Goal: Navigation & Orientation: Find specific page/section

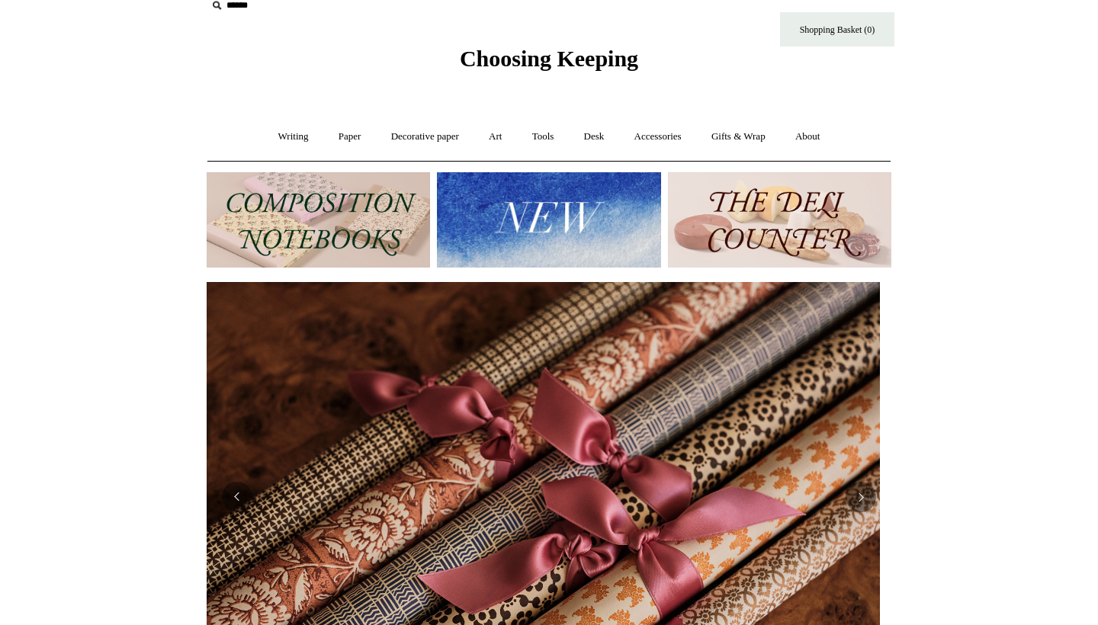
scroll to position [50, 0]
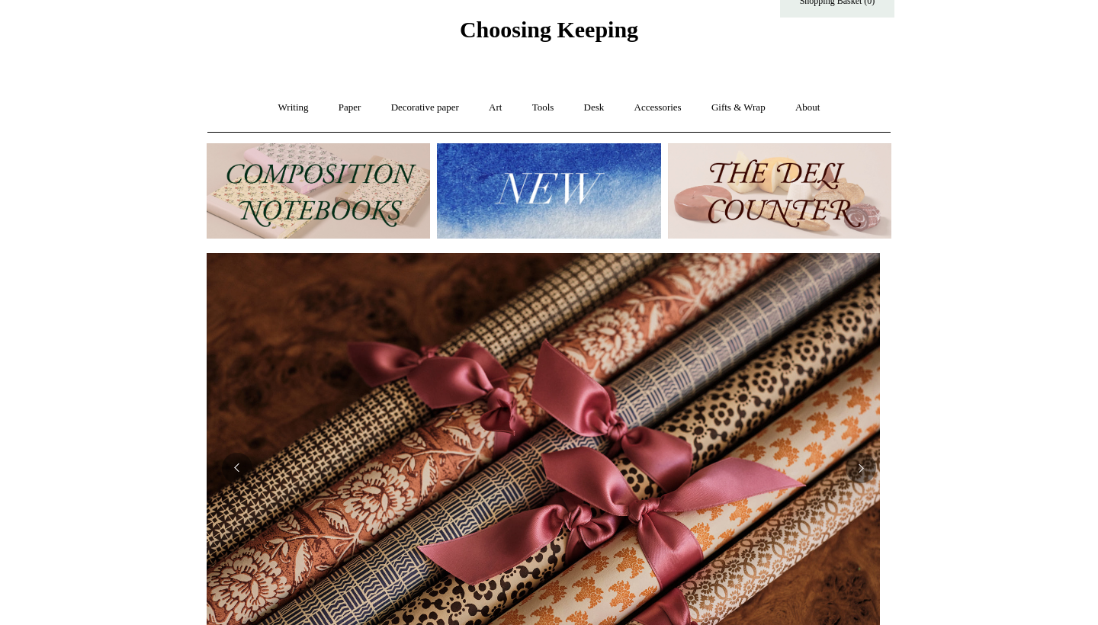
click at [561, 205] on img at bounding box center [548, 190] width 223 height 95
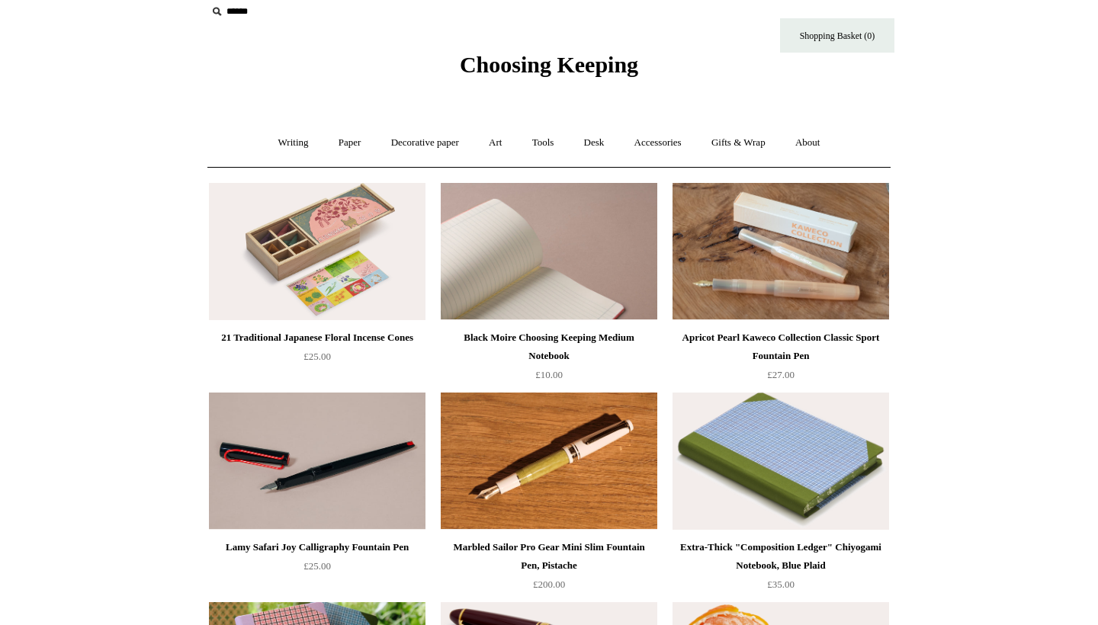
scroll to position [36, 0]
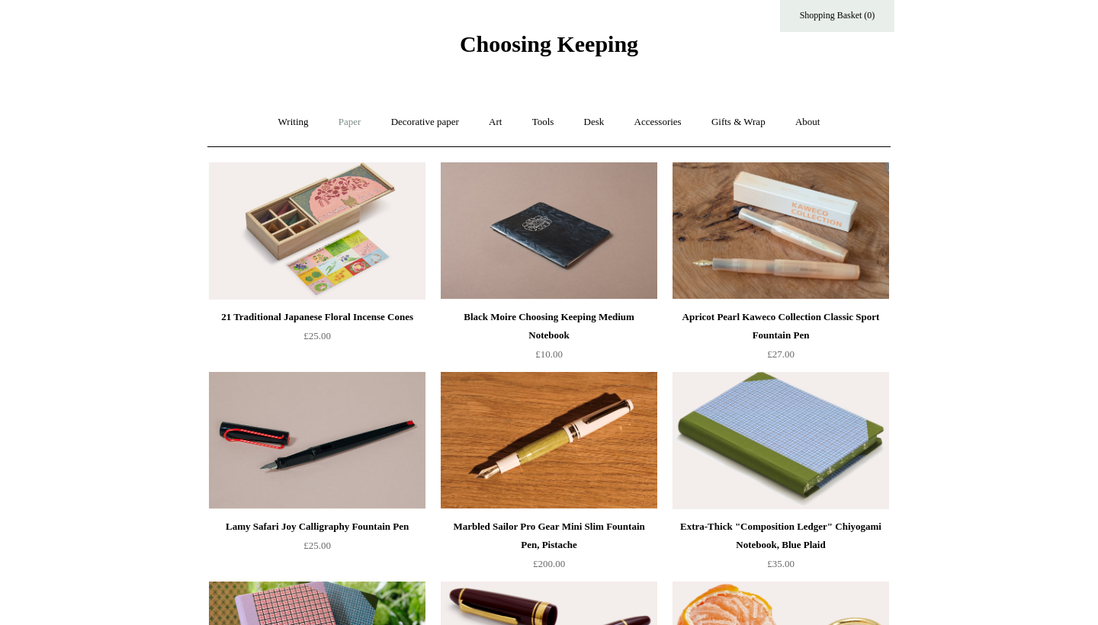
click at [348, 122] on link "Paper +" at bounding box center [350, 122] width 50 height 40
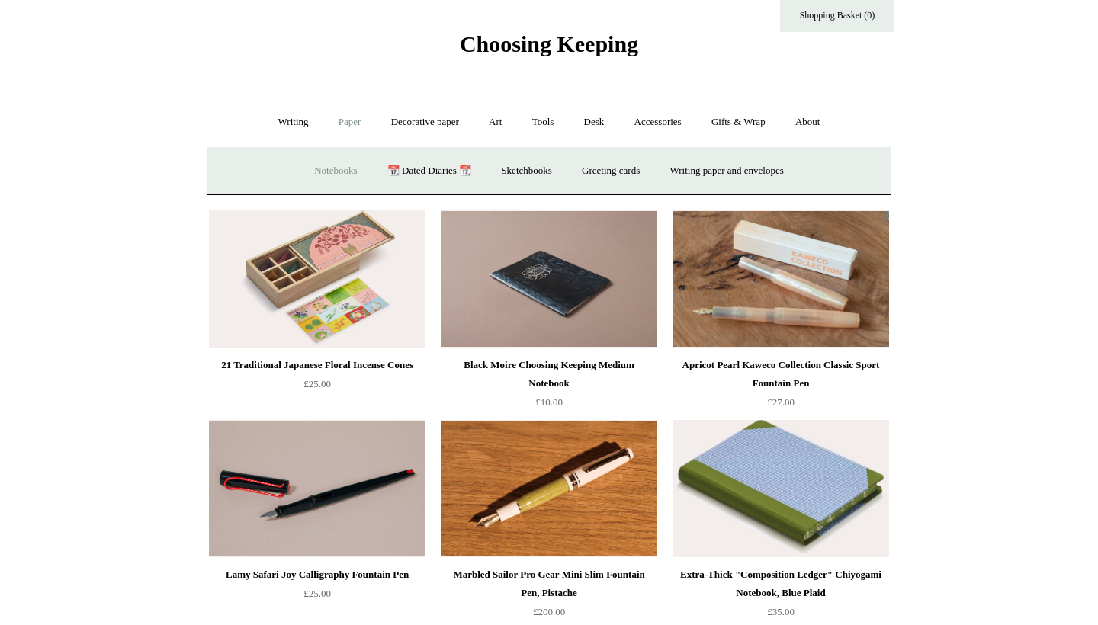
click at [331, 169] on link "Notebooks +" at bounding box center [335, 171] width 70 height 40
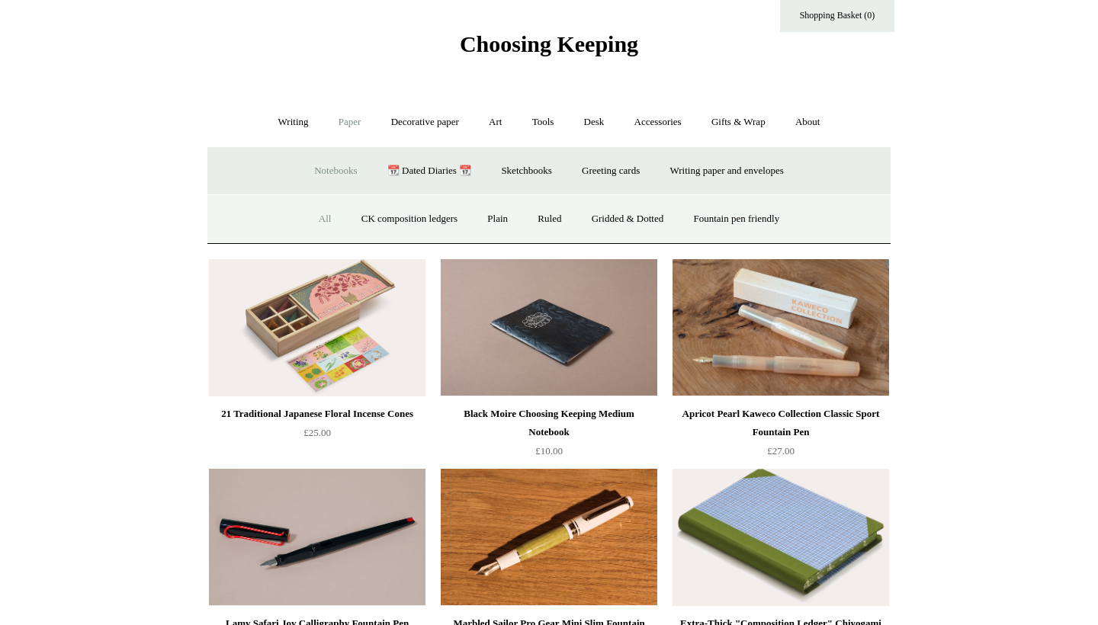
click at [308, 211] on link "All" at bounding box center [325, 219] width 40 height 40
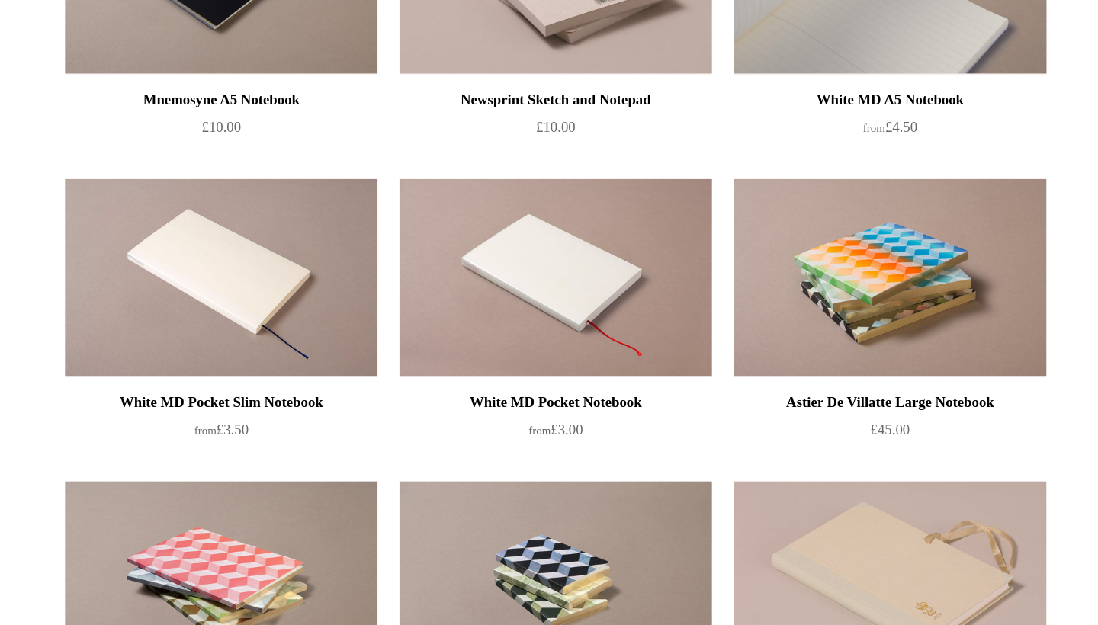
scroll to position [4621, 0]
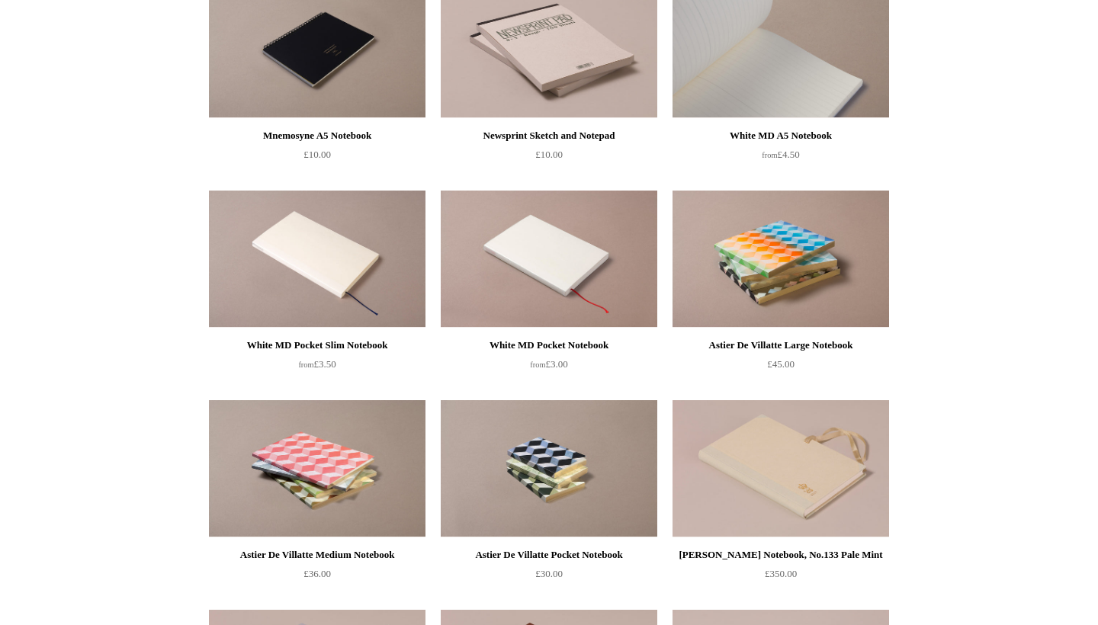
click at [827, 97] on img at bounding box center [781, 49] width 217 height 137
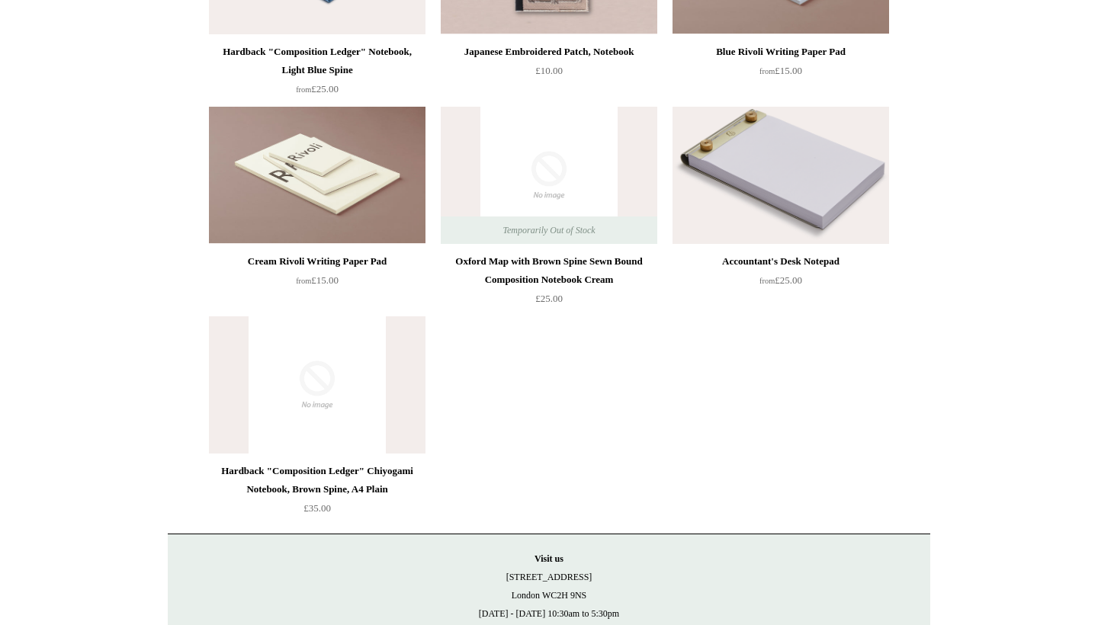
scroll to position [8704, 0]
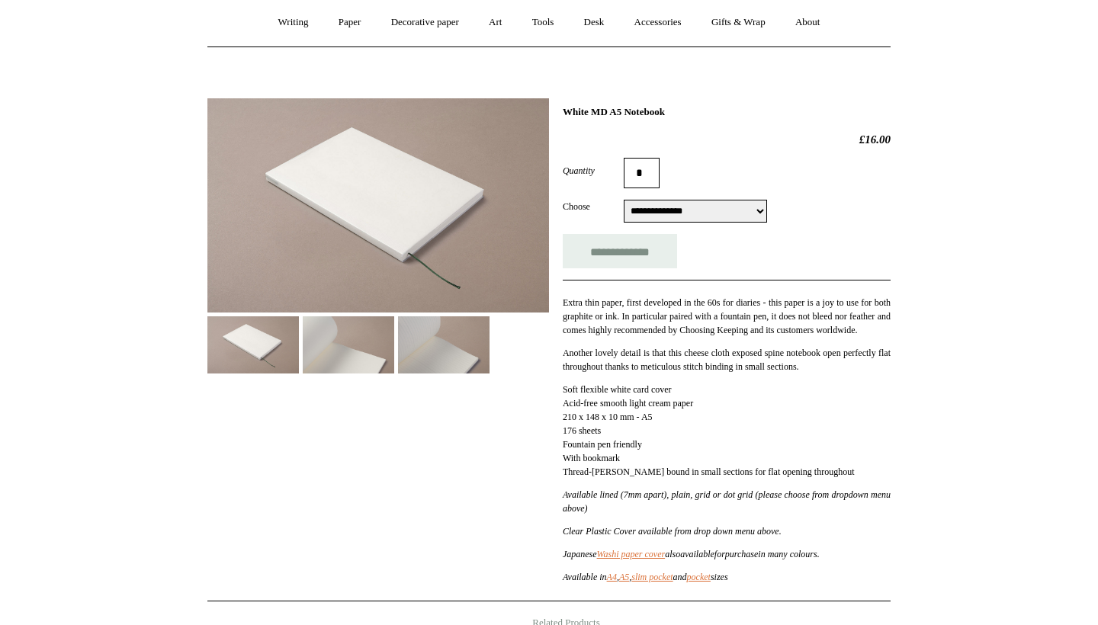
scroll to position [79, 0]
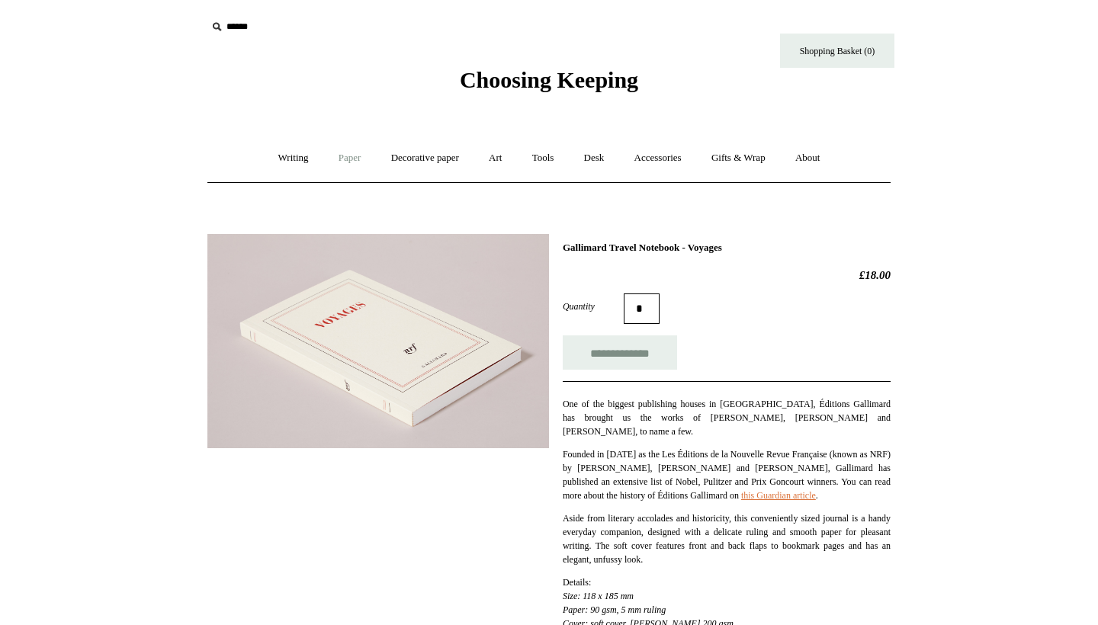
click at [344, 149] on link "Paper +" at bounding box center [350, 158] width 50 height 40
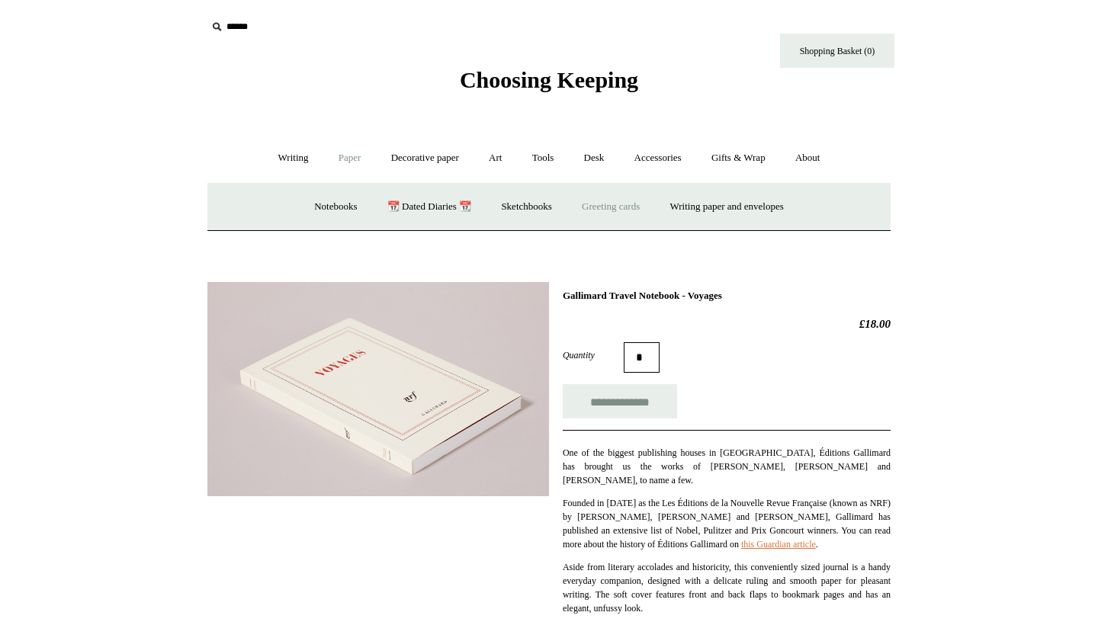
click at [623, 203] on link "Greeting cards +" at bounding box center [610, 207] width 85 height 40
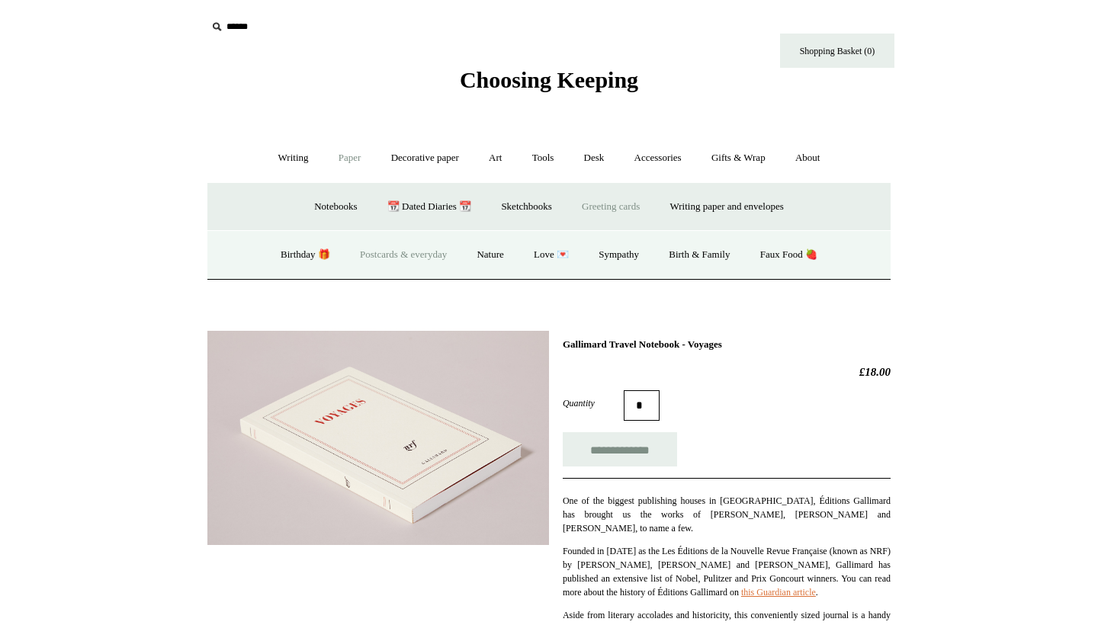
click at [424, 258] on link "Postcards & everyday" at bounding box center [403, 255] width 114 height 40
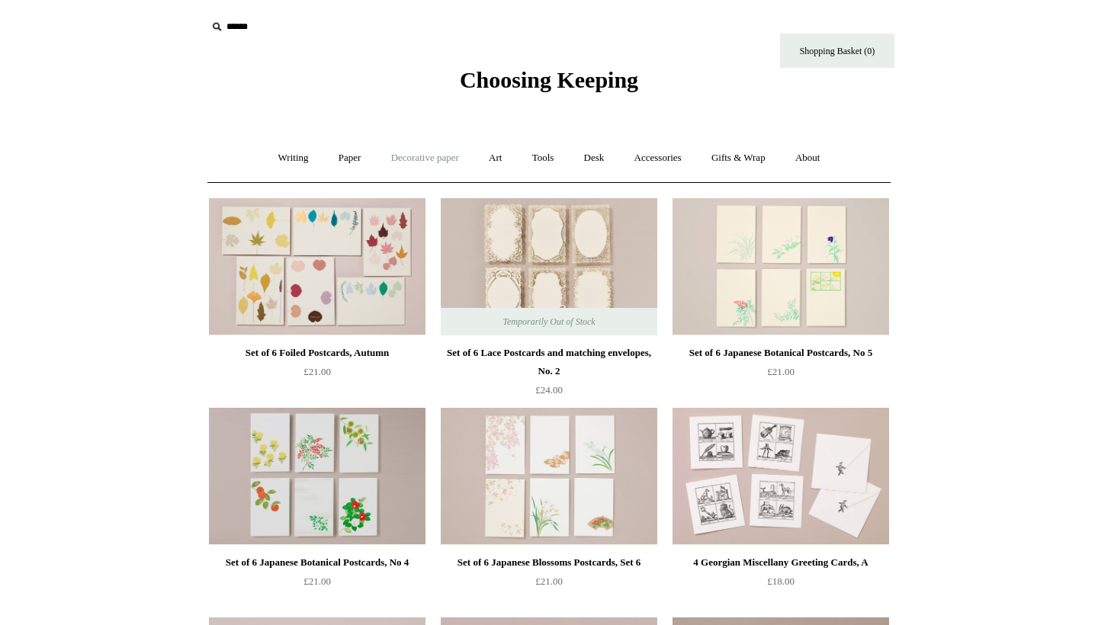
click at [452, 151] on link "Decorative paper +" at bounding box center [424, 158] width 95 height 40
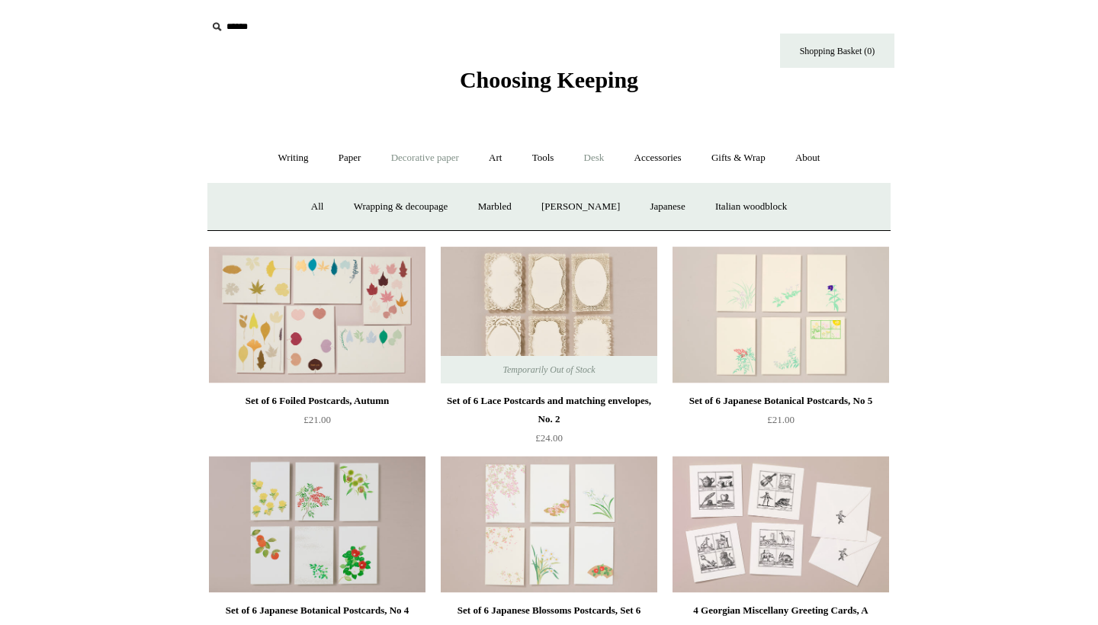
click at [602, 155] on link "Desk +" at bounding box center [594, 158] width 48 height 40
click at [630, 207] on link "Desk Accessories" at bounding box center [613, 207] width 97 height 40
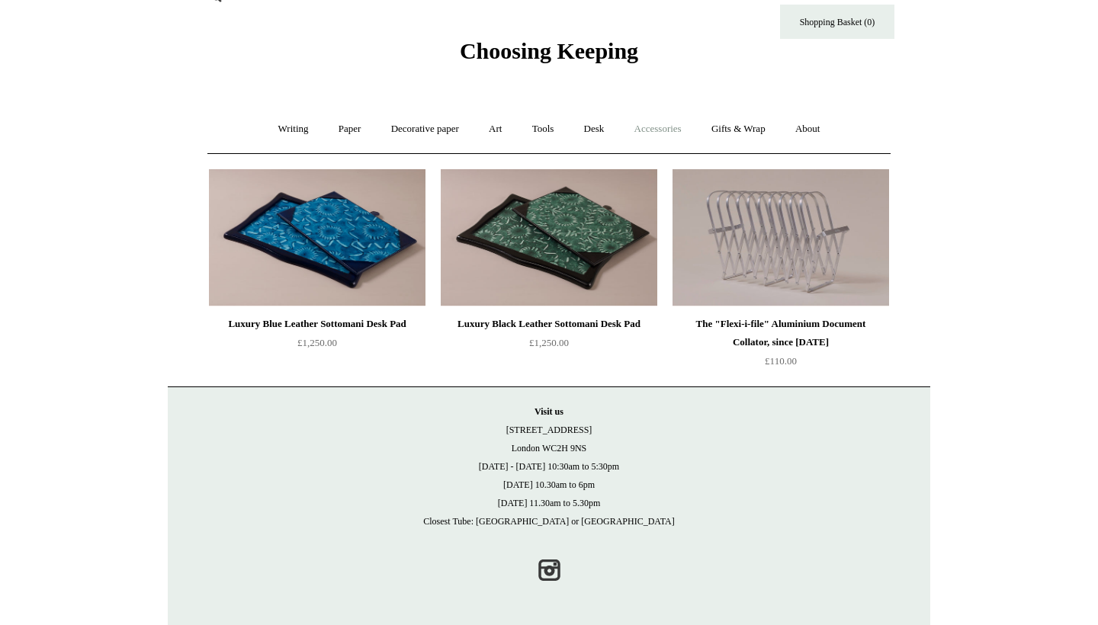
scroll to position [28, 0]
click at [608, 132] on link "Desk +" at bounding box center [594, 130] width 48 height 40
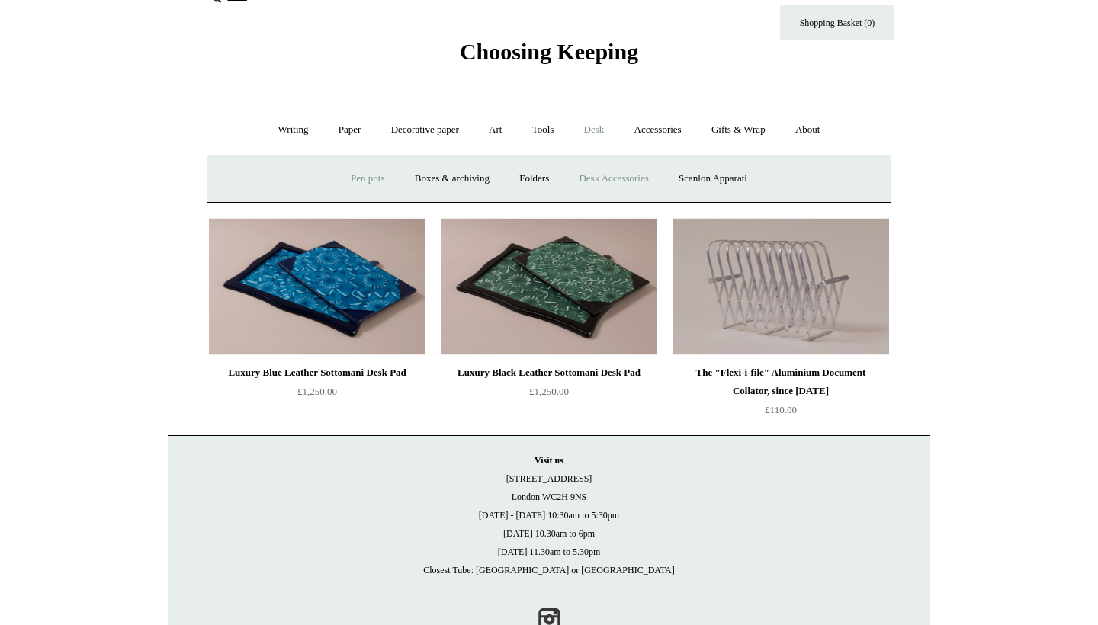
click at [386, 178] on link "Pen pots" at bounding box center [367, 179] width 61 height 40
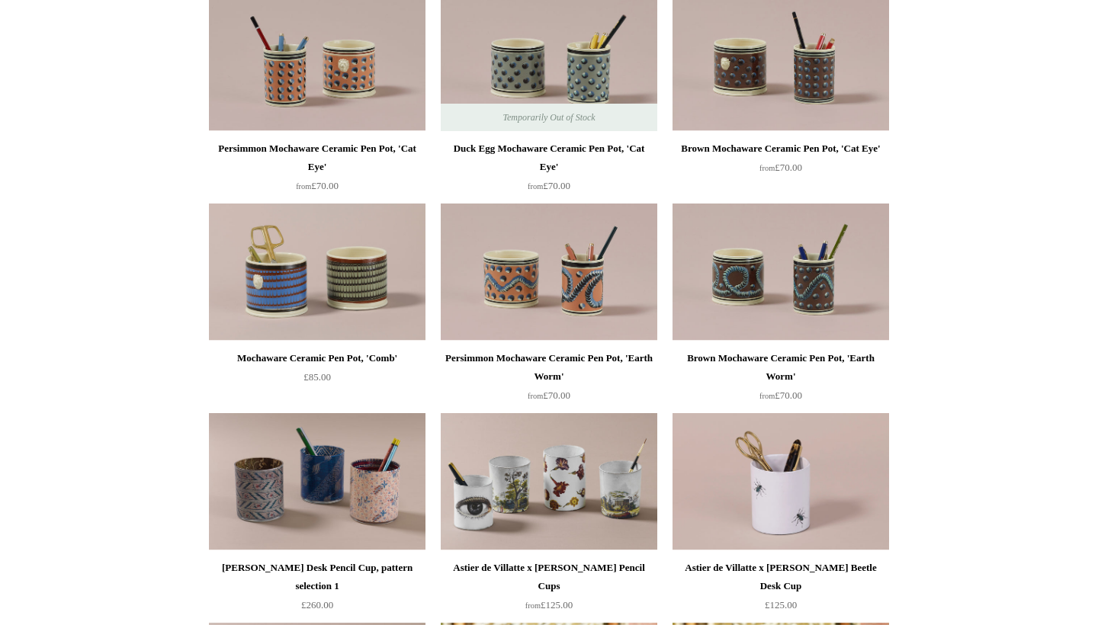
scroll to position [836, 0]
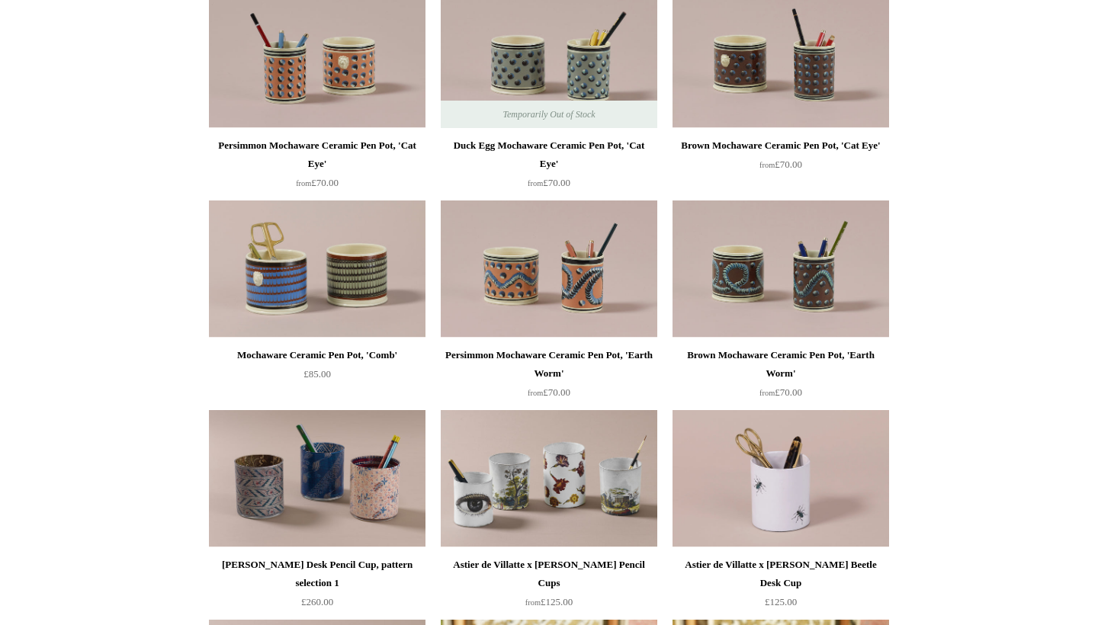
click at [855, 83] on img at bounding box center [781, 59] width 217 height 137
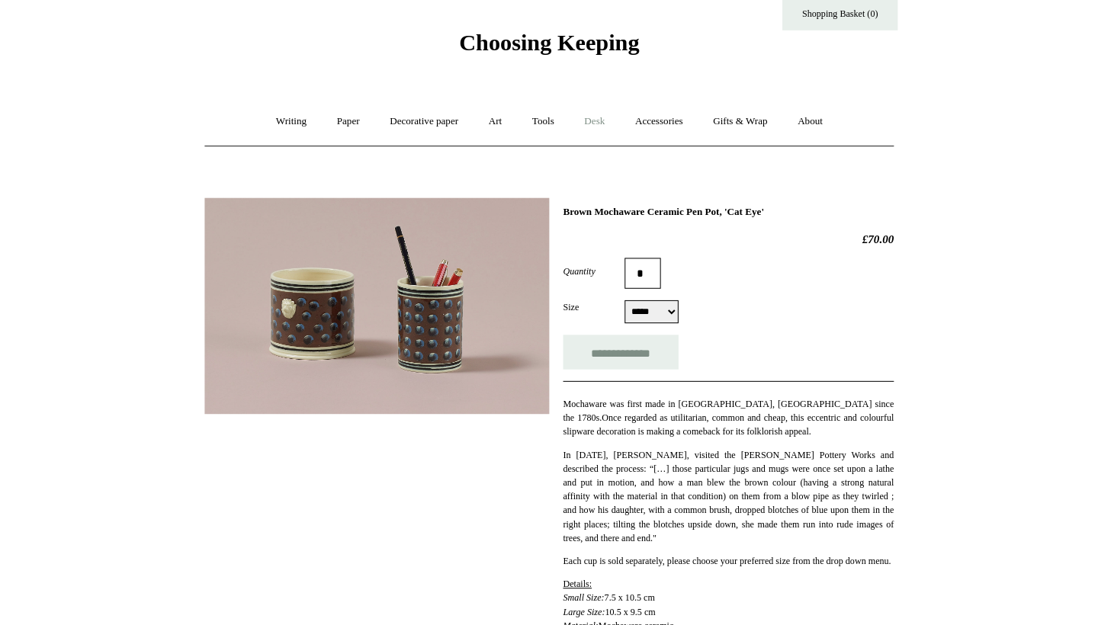
scroll to position [32, 0]
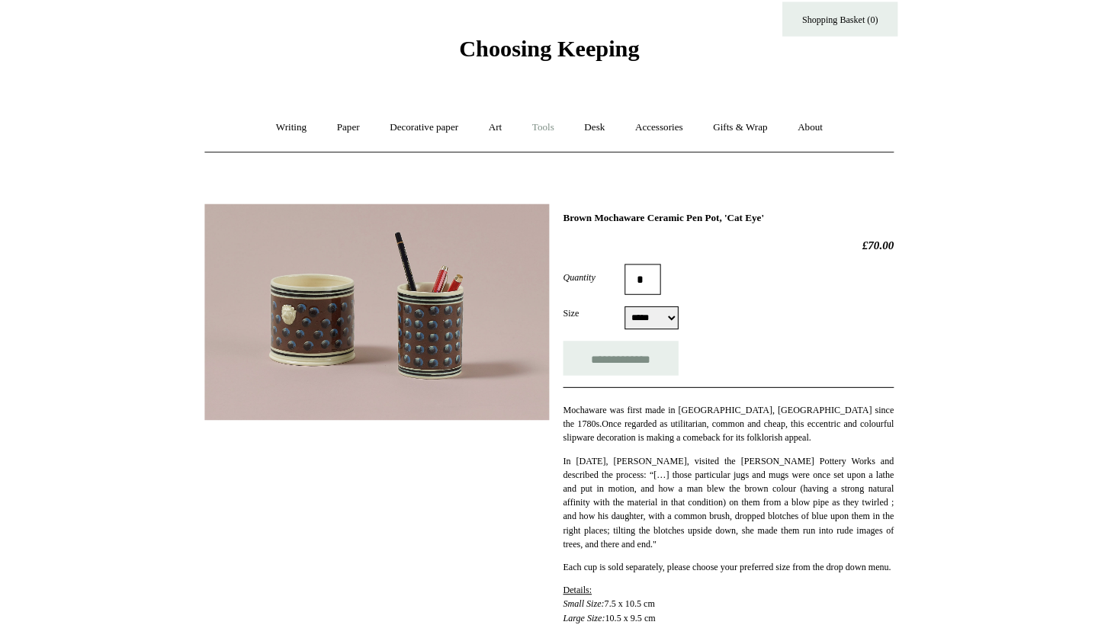
click at [537, 124] on link "Tools +" at bounding box center [543, 126] width 50 height 40
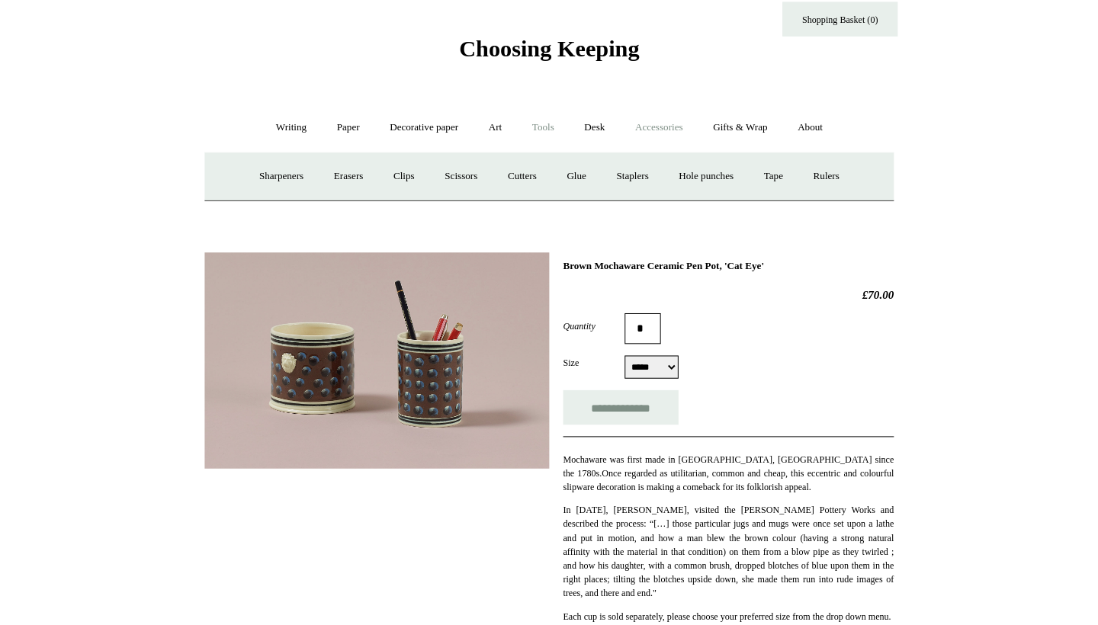
click at [658, 119] on link "Accessories +" at bounding box center [658, 126] width 75 height 40
click at [592, 170] on link "Ceramics +" at bounding box center [605, 175] width 65 height 40
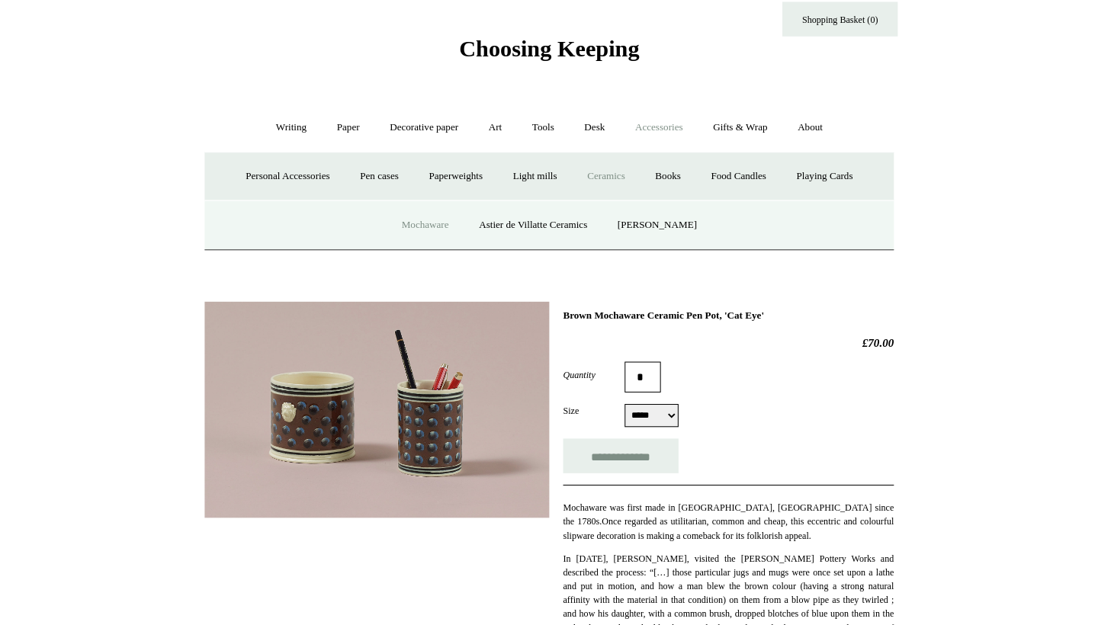
click at [447, 221] on link "Mochaware" at bounding box center [426, 223] width 74 height 40
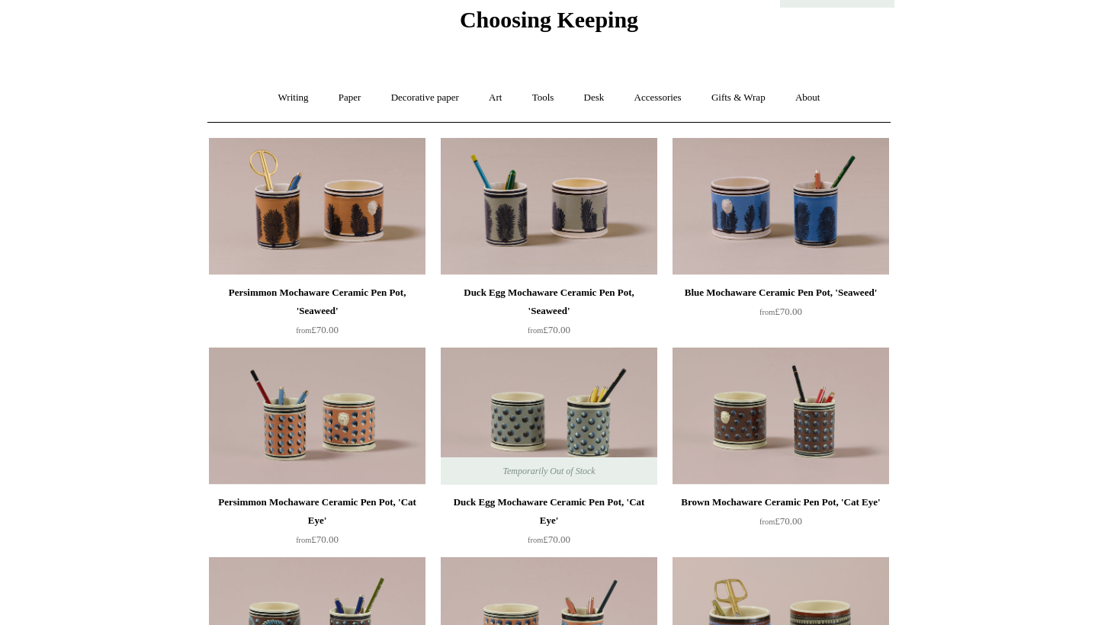
scroll to position [6, 0]
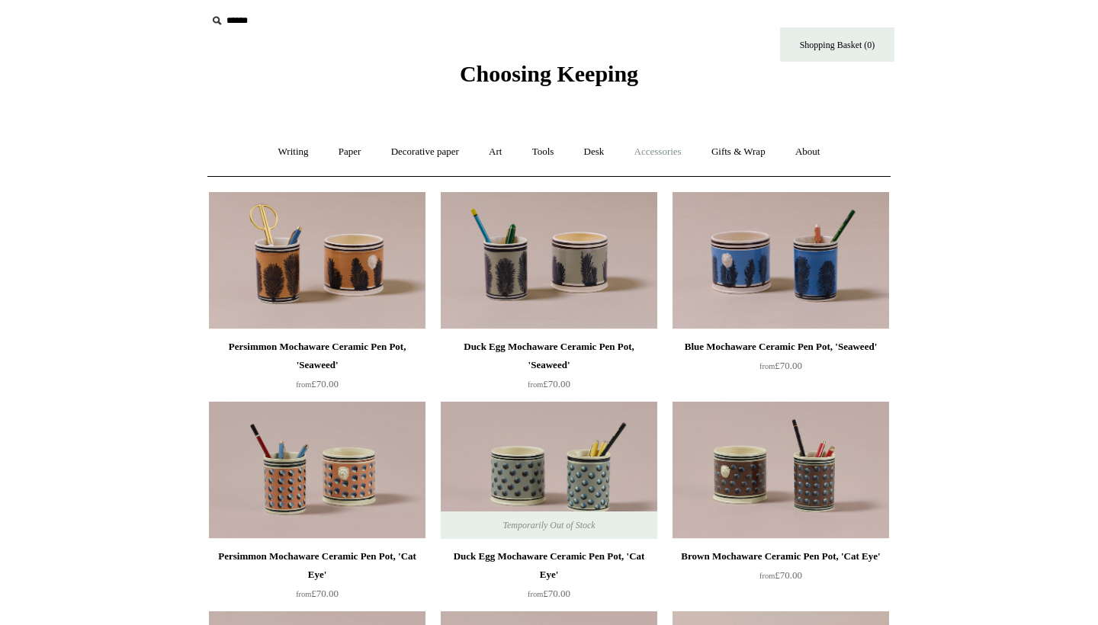
click at [664, 164] on link "Accessories +" at bounding box center [658, 152] width 75 height 40
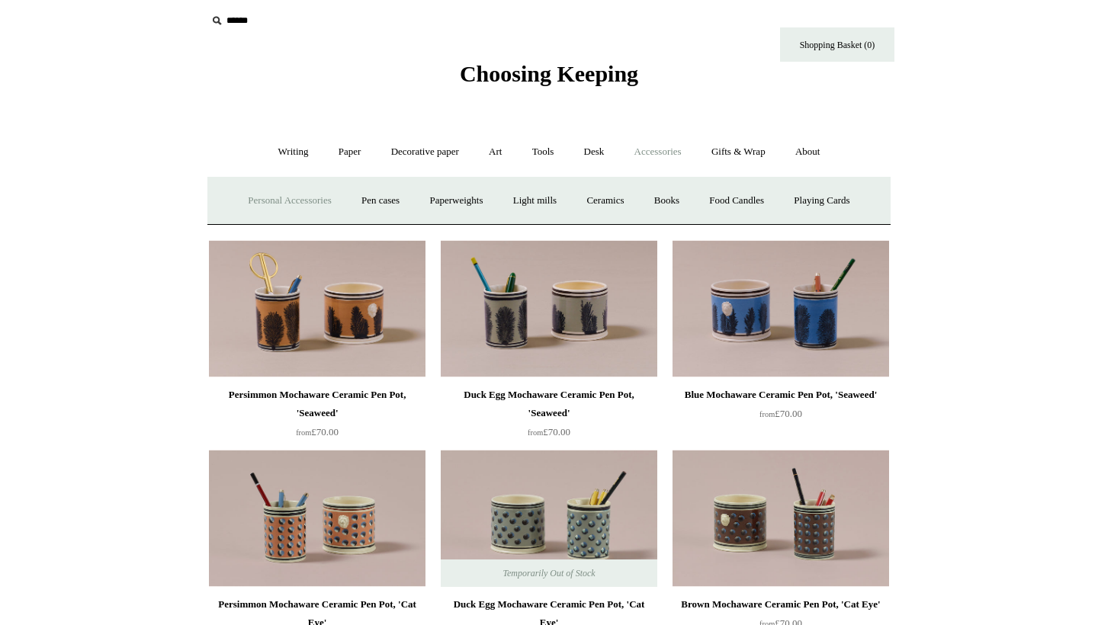
click at [283, 195] on link "Personal Accessories +" at bounding box center [289, 201] width 111 height 40
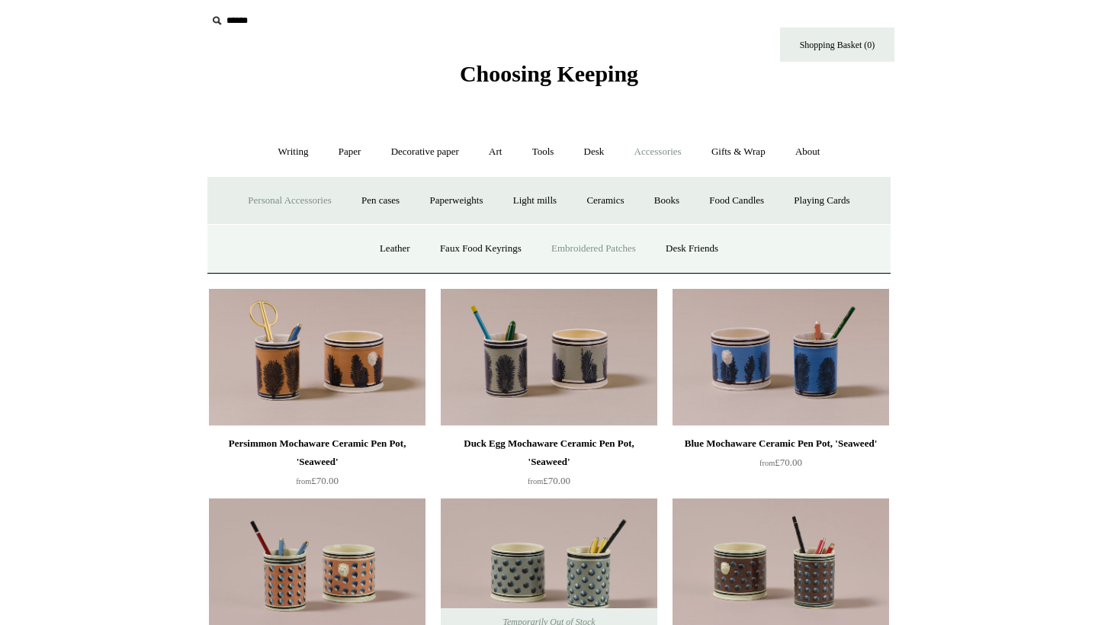
click at [591, 245] on link "Embroidered Patches" at bounding box center [594, 249] width 112 height 40
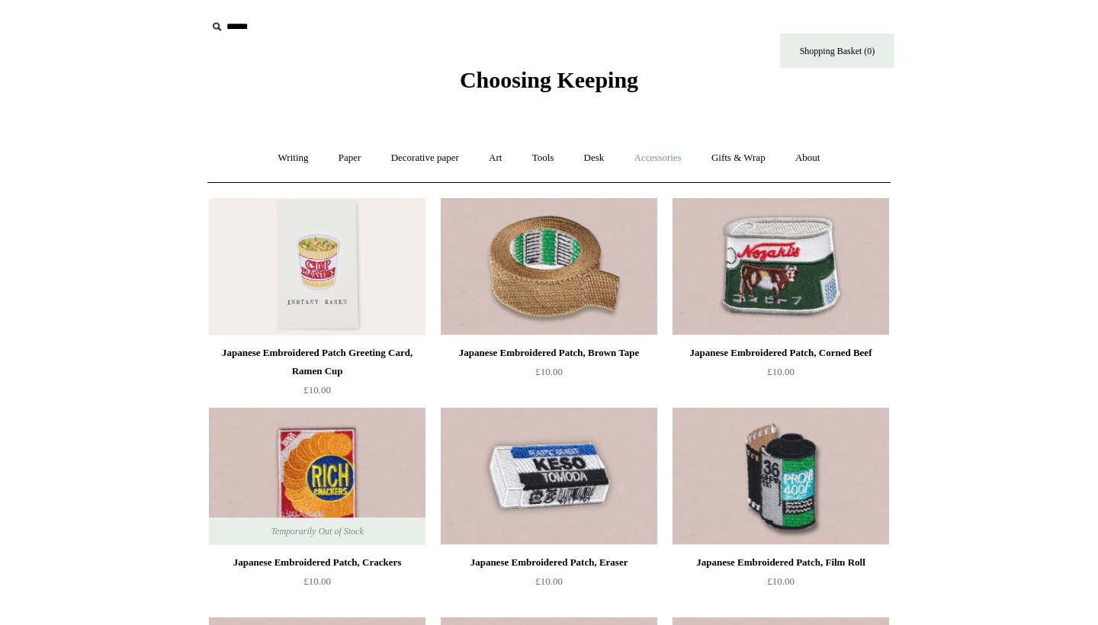
click at [659, 159] on link "Accessories +" at bounding box center [658, 158] width 75 height 40
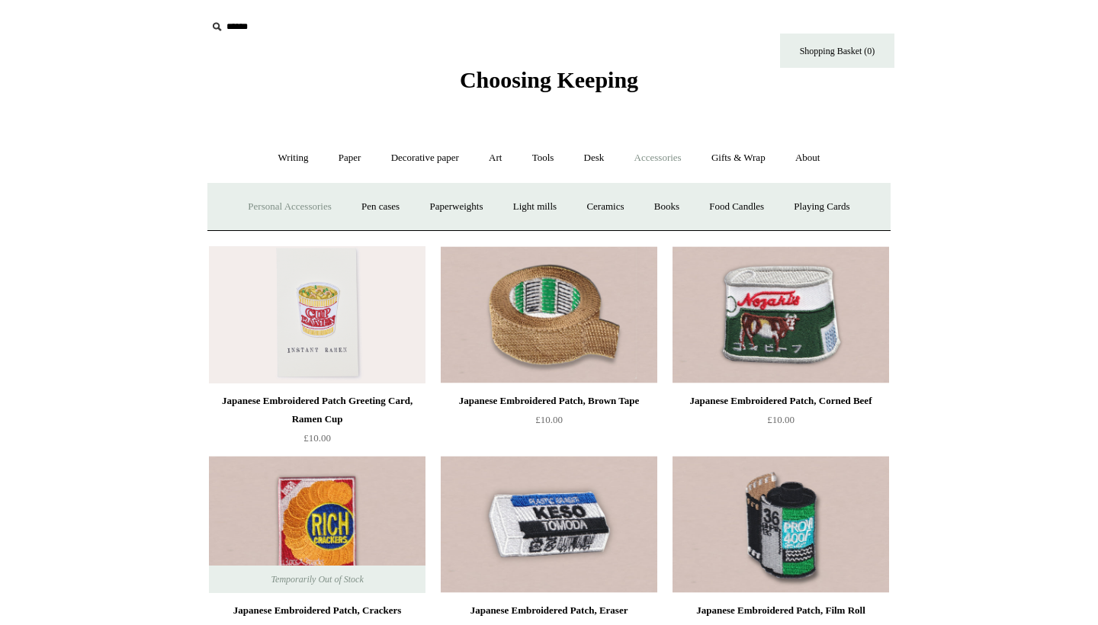
click at [317, 203] on link "Personal Accessories +" at bounding box center [289, 207] width 111 height 40
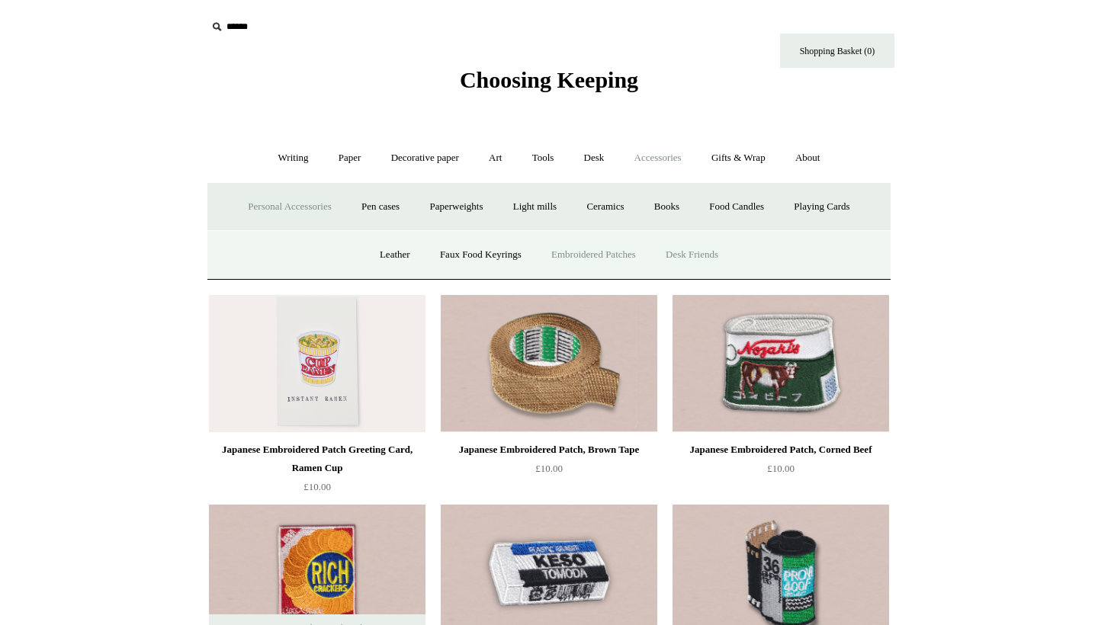
click at [708, 258] on link "Desk Friends" at bounding box center [692, 255] width 80 height 40
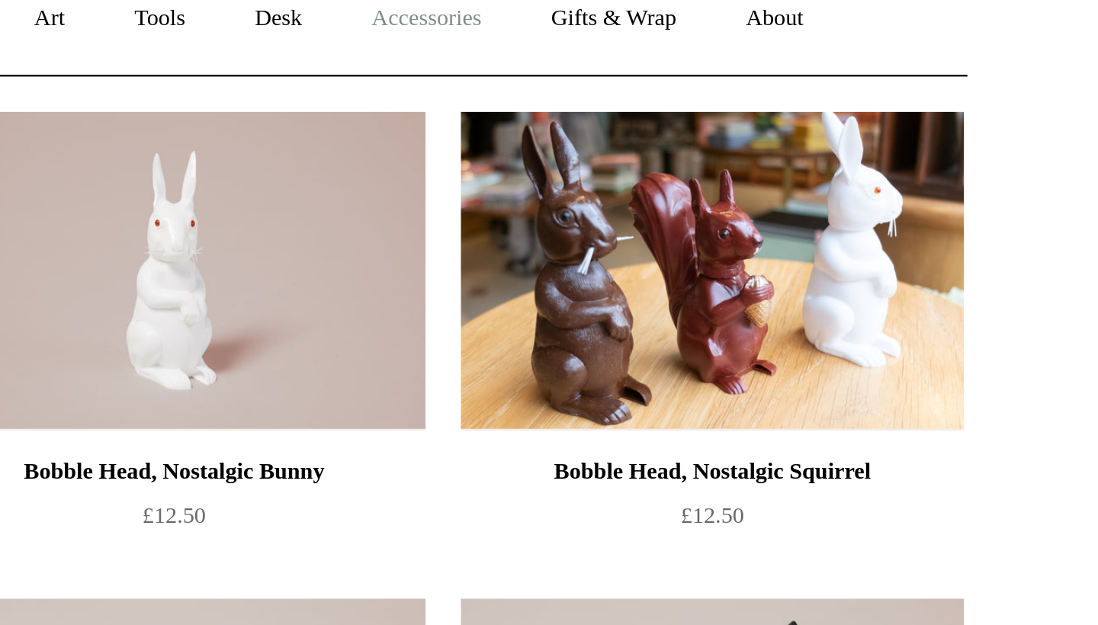
scroll to position [81, 0]
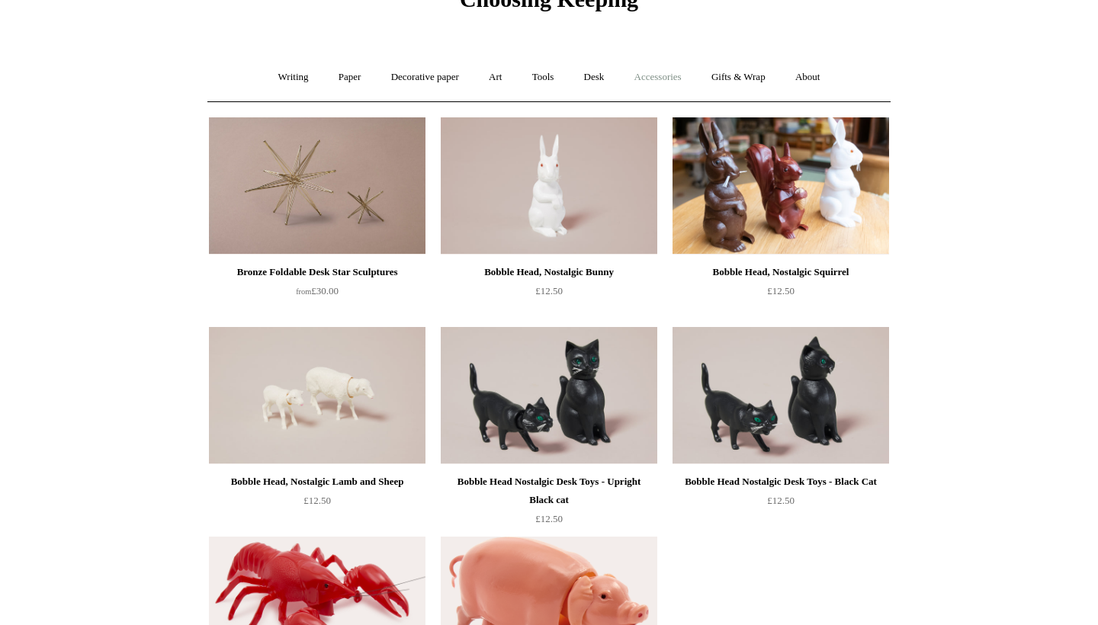
click at [645, 73] on link "Accessories +" at bounding box center [658, 77] width 75 height 40
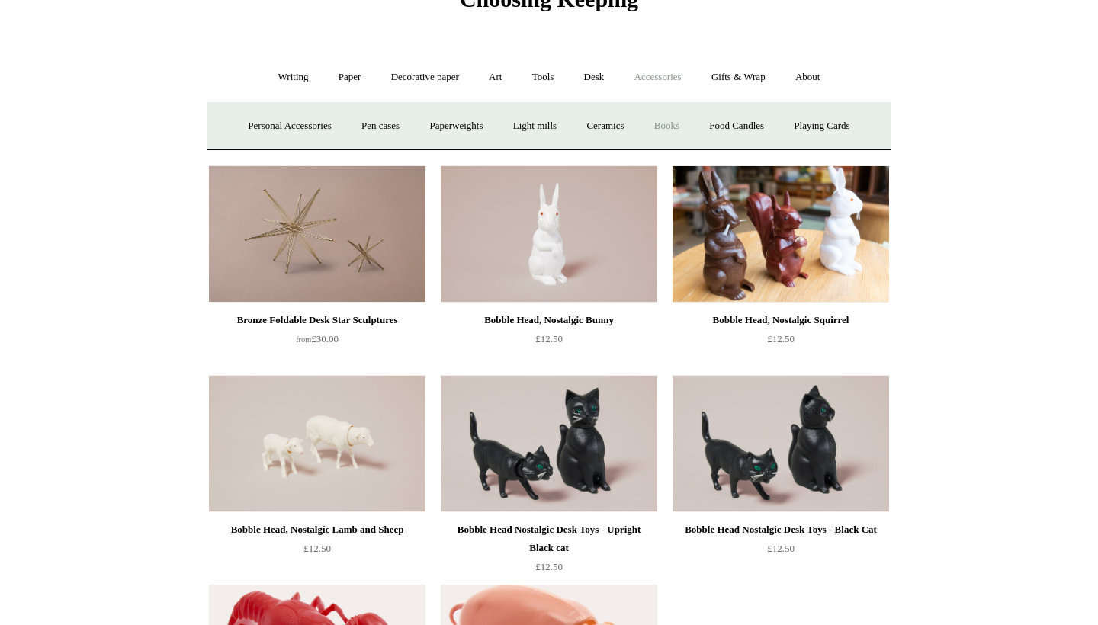
click at [662, 124] on link "Books" at bounding box center [666, 126] width 53 height 40
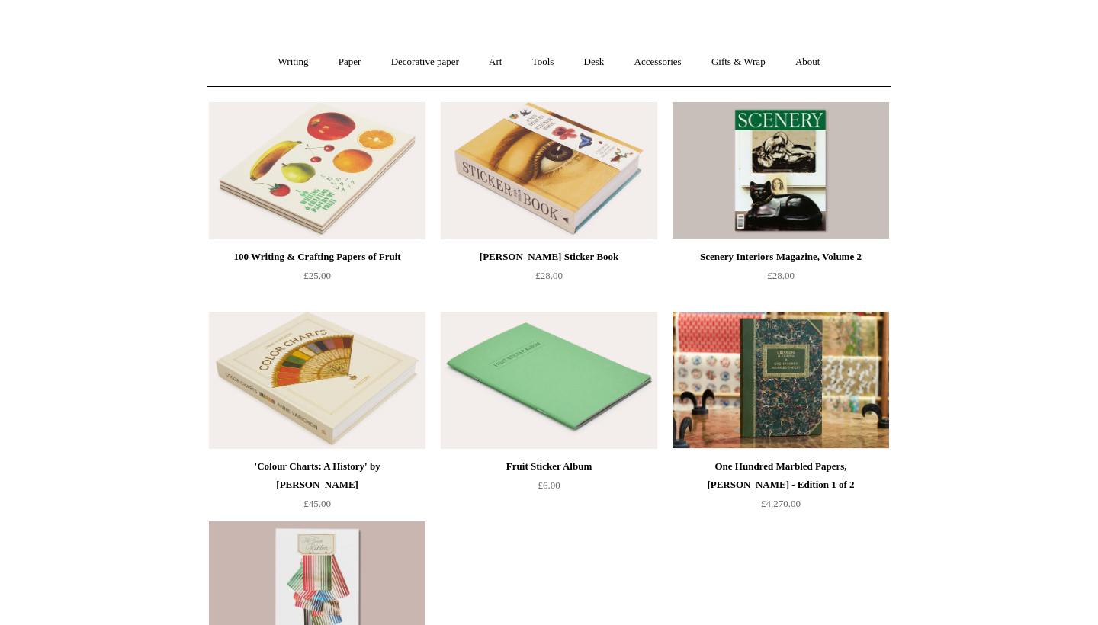
scroll to position [37, 0]
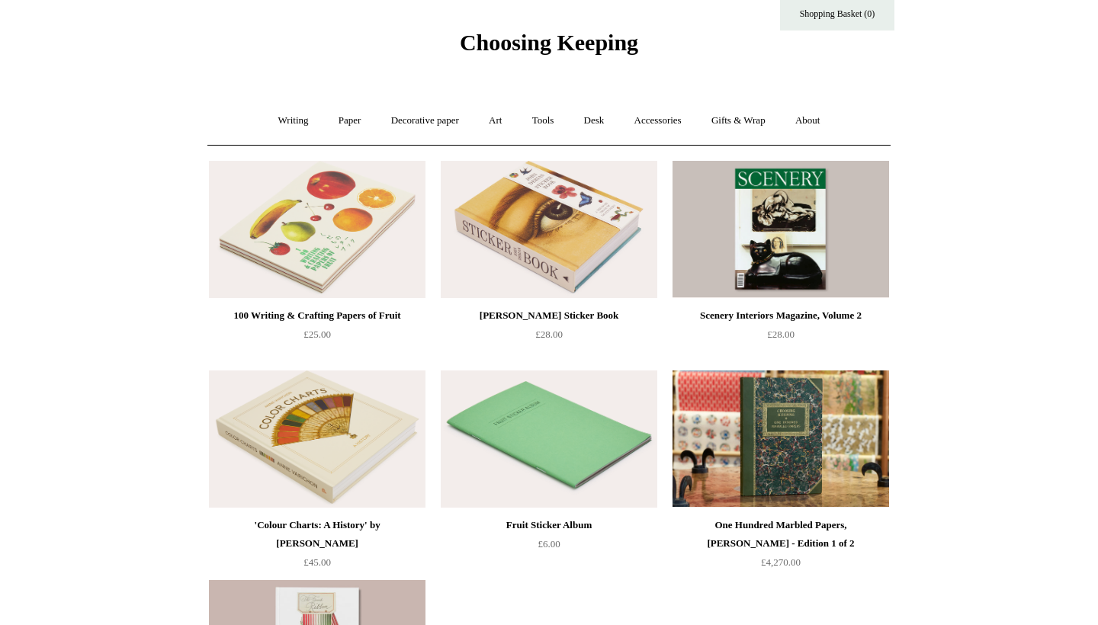
click at [546, 456] on img at bounding box center [549, 439] width 217 height 137
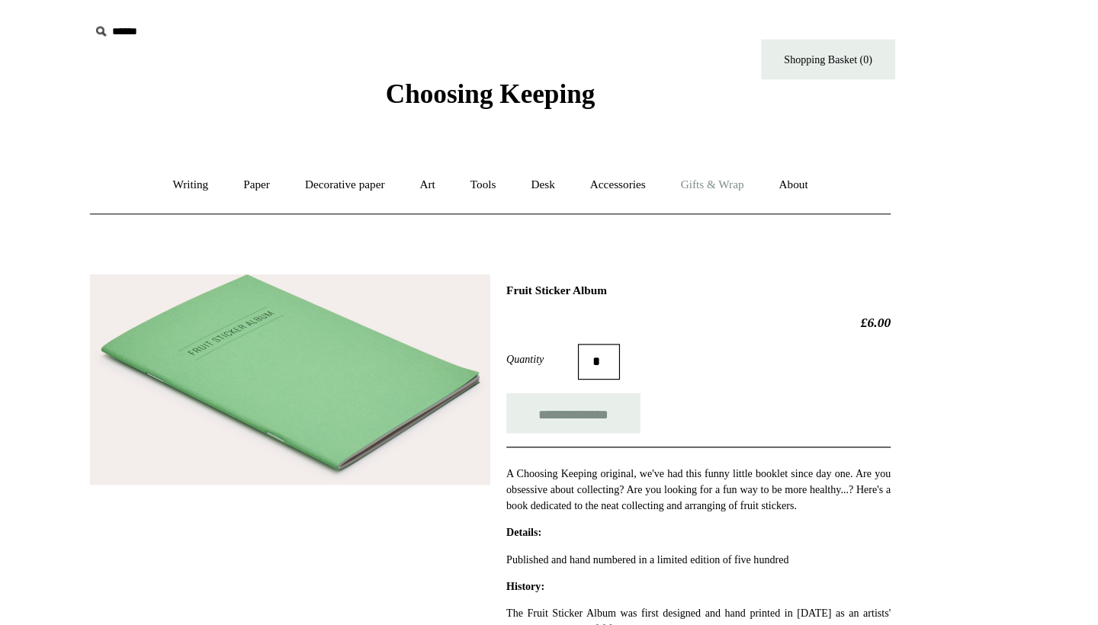
click at [698, 150] on link "Gifts & Wrap +" at bounding box center [739, 158] width 82 height 40
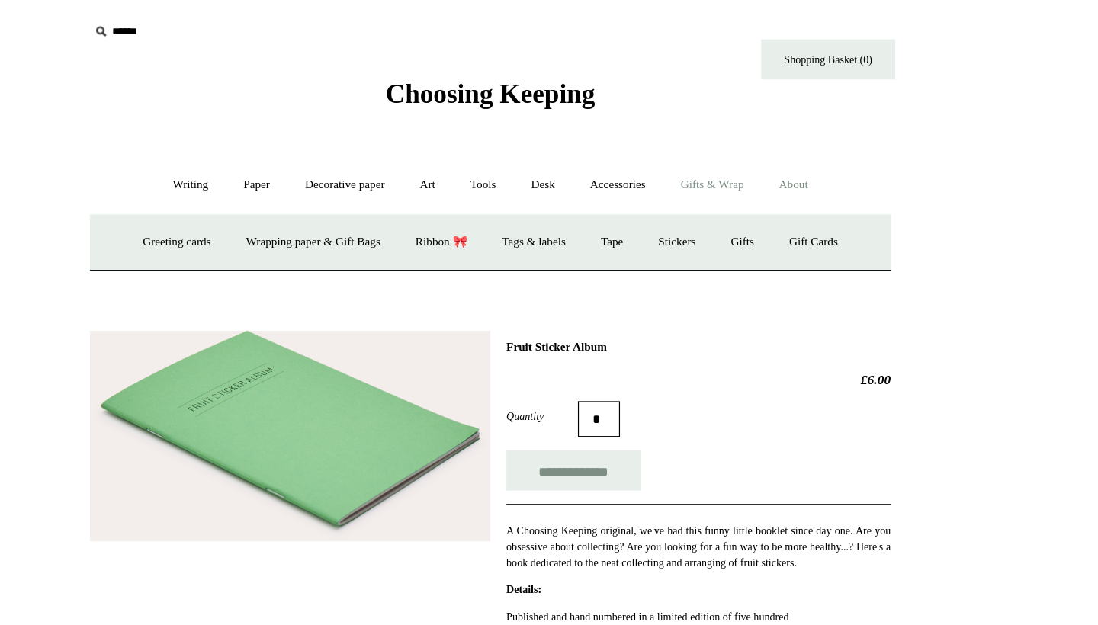
click at [782, 160] on link "About +" at bounding box center [808, 158] width 53 height 40
click at [698, 156] on link "Gifts & Wrap +" at bounding box center [739, 158] width 82 height 40
click at [621, 159] on link "Accessories +" at bounding box center [658, 158] width 75 height 40
click at [265, 159] on link "Writing +" at bounding box center [294, 158] width 58 height 40
click at [685, 206] on link "Ink bottles & cartridges +" at bounding box center [745, 207] width 121 height 40
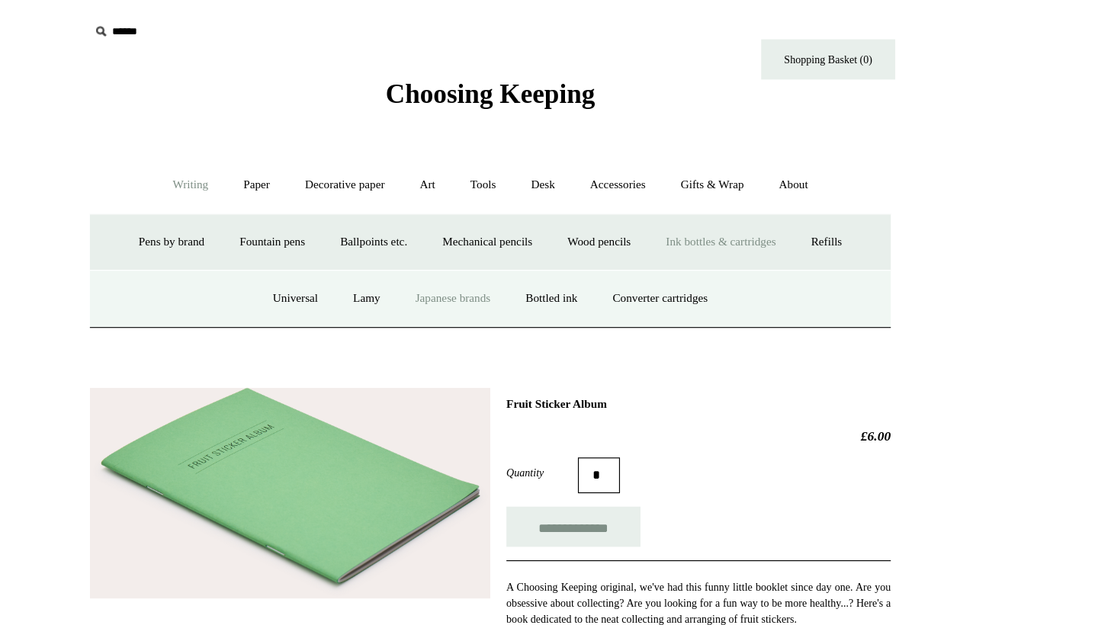
click at [471, 248] on link "Japanese brands" at bounding box center [516, 255] width 91 height 40
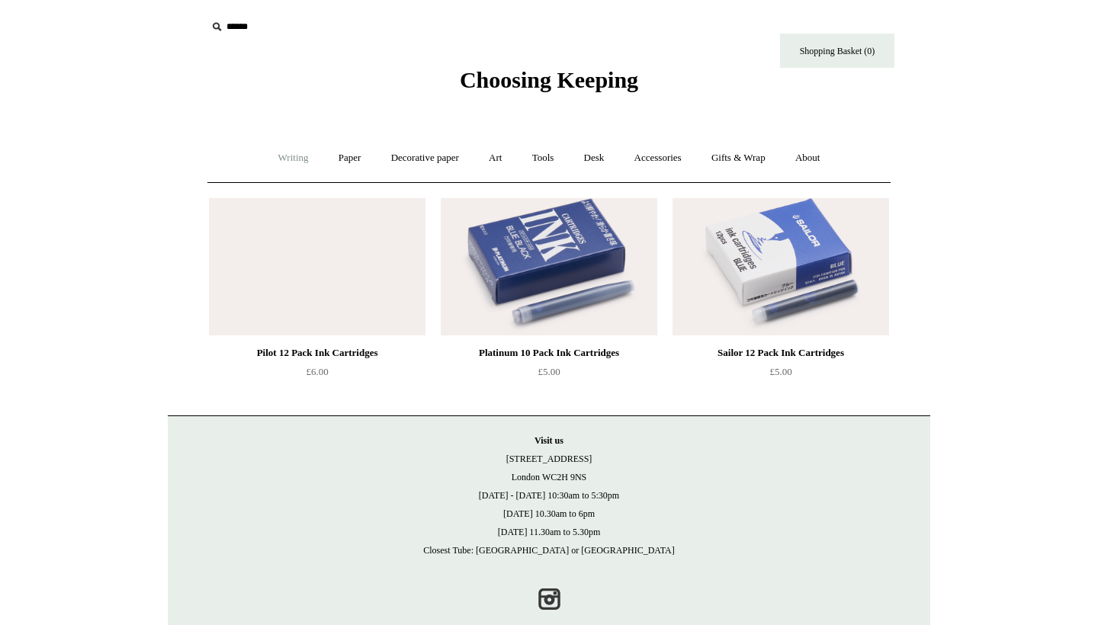
click at [293, 153] on link "Writing +" at bounding box center [294, 158] width 58 height 40
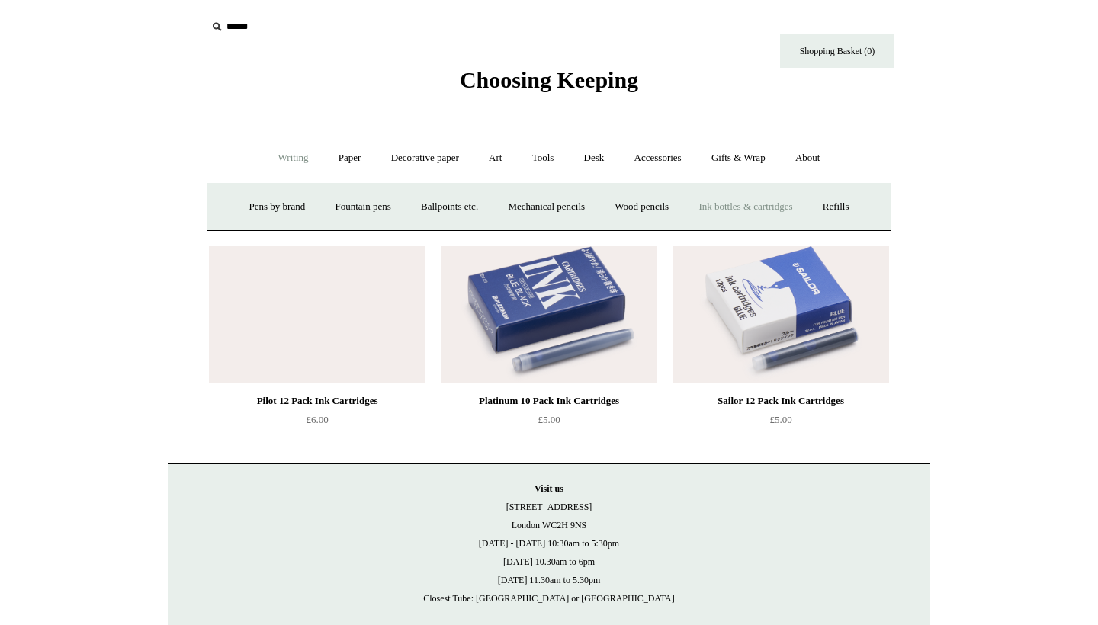
click at [742, 203] on link "Ink bottles & cartridges +" at bounding box center [745, 207] width 121 height 40
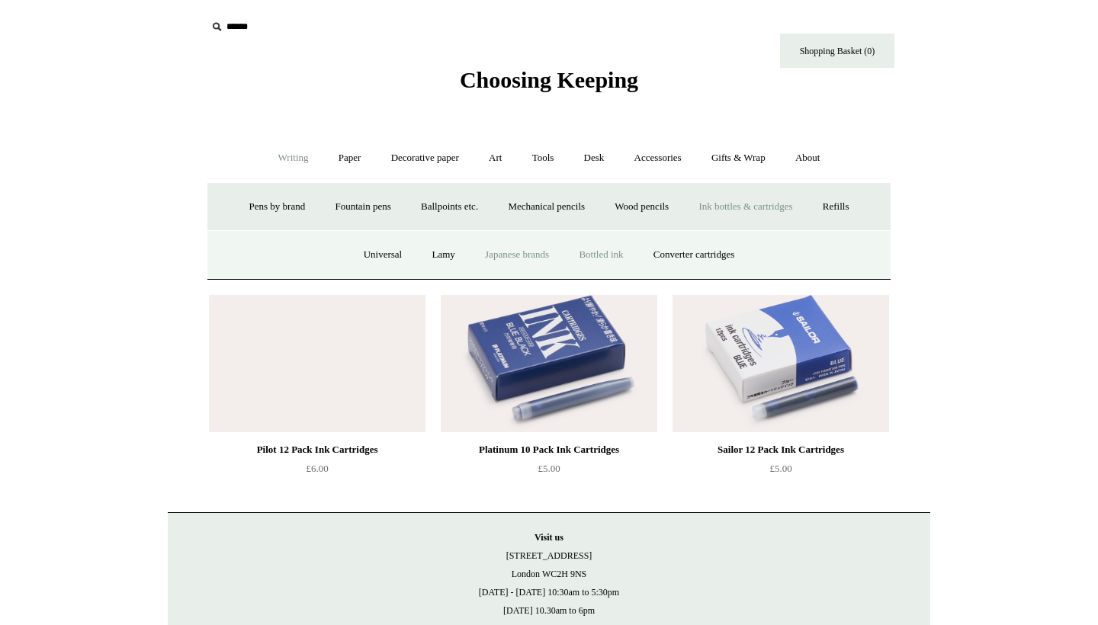
click at [618, 251] on link "Bottled ink" at bounding box center [601, 255] width 72 height 40
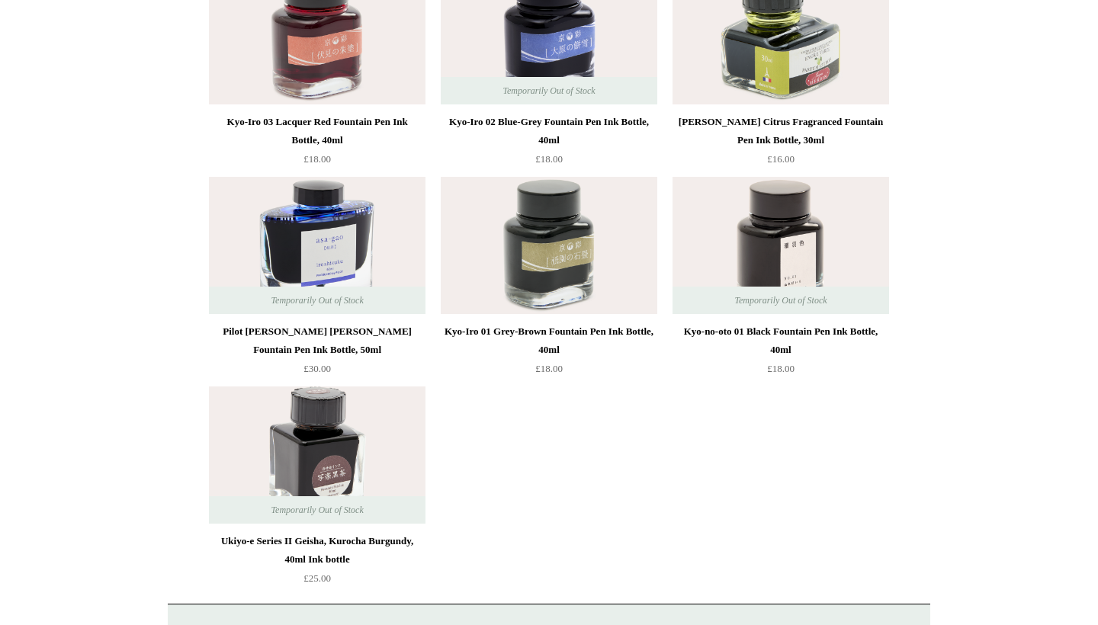
scroll to position [3376, 0]
